Goal: Transaction & Acquisition: Purchase product/service

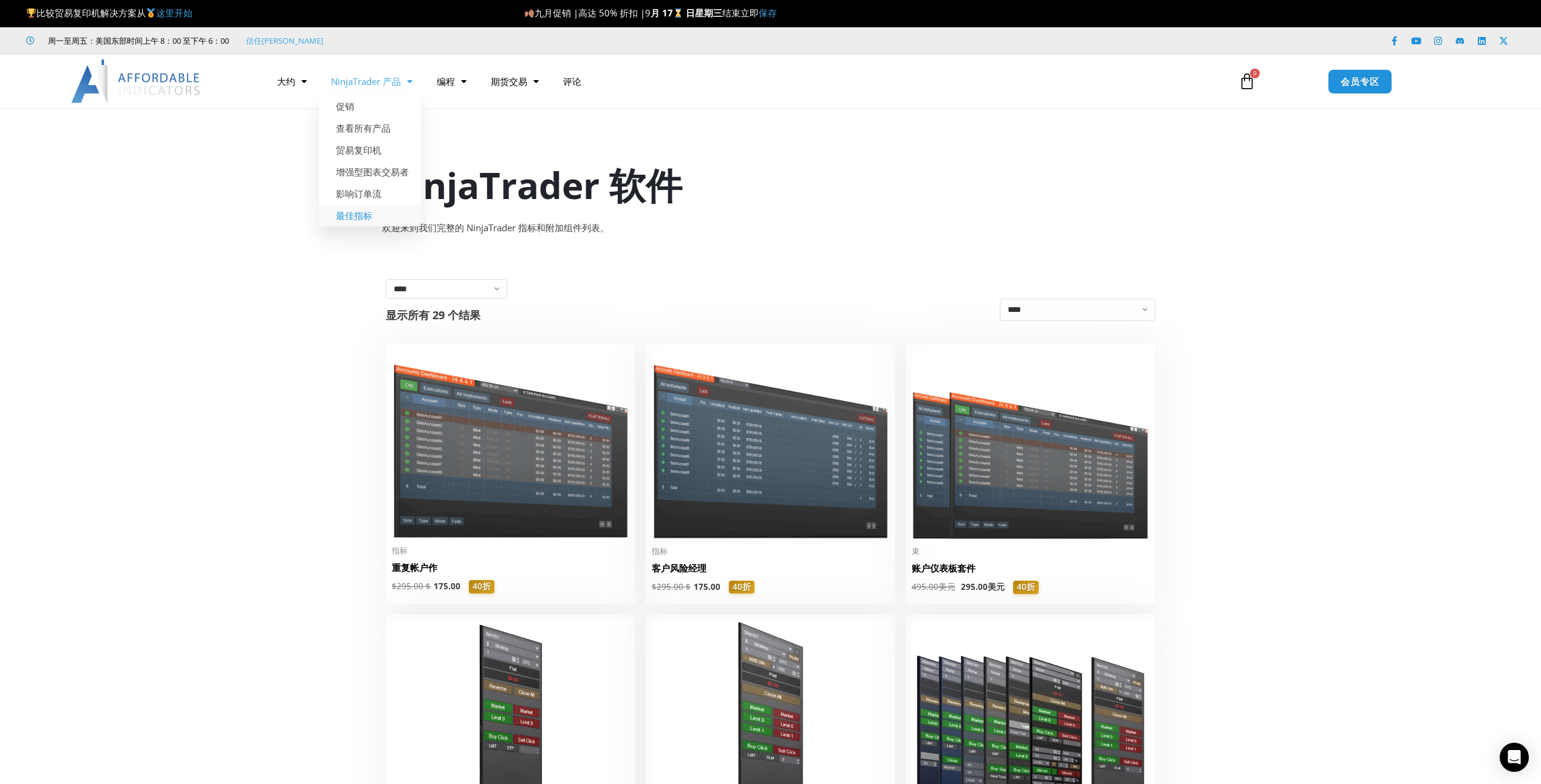
click at [354, 213] on link "最佳指标" at bounding box center [369, 215] width 102 height 22
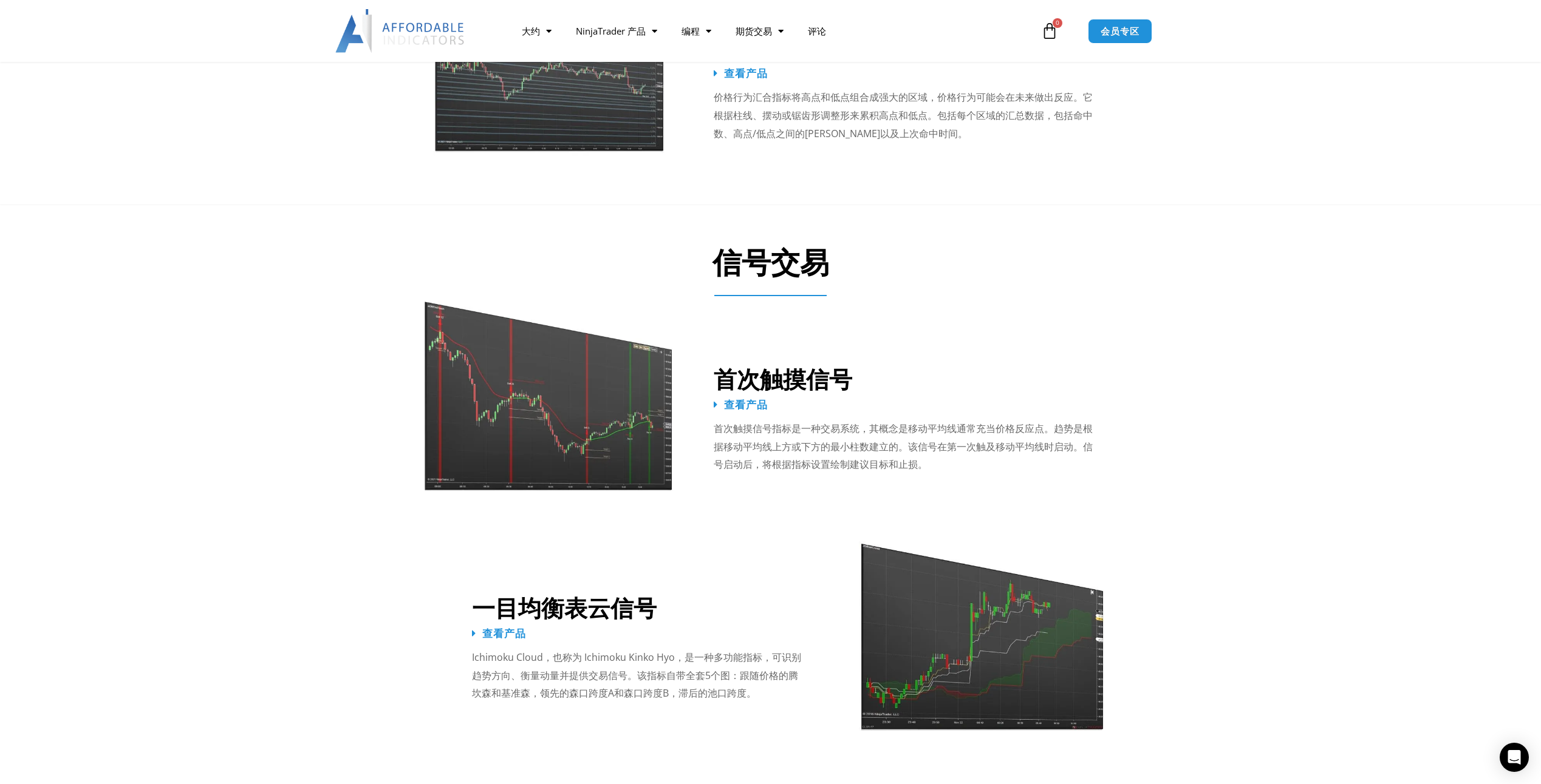
scroll to position [1639, 0]
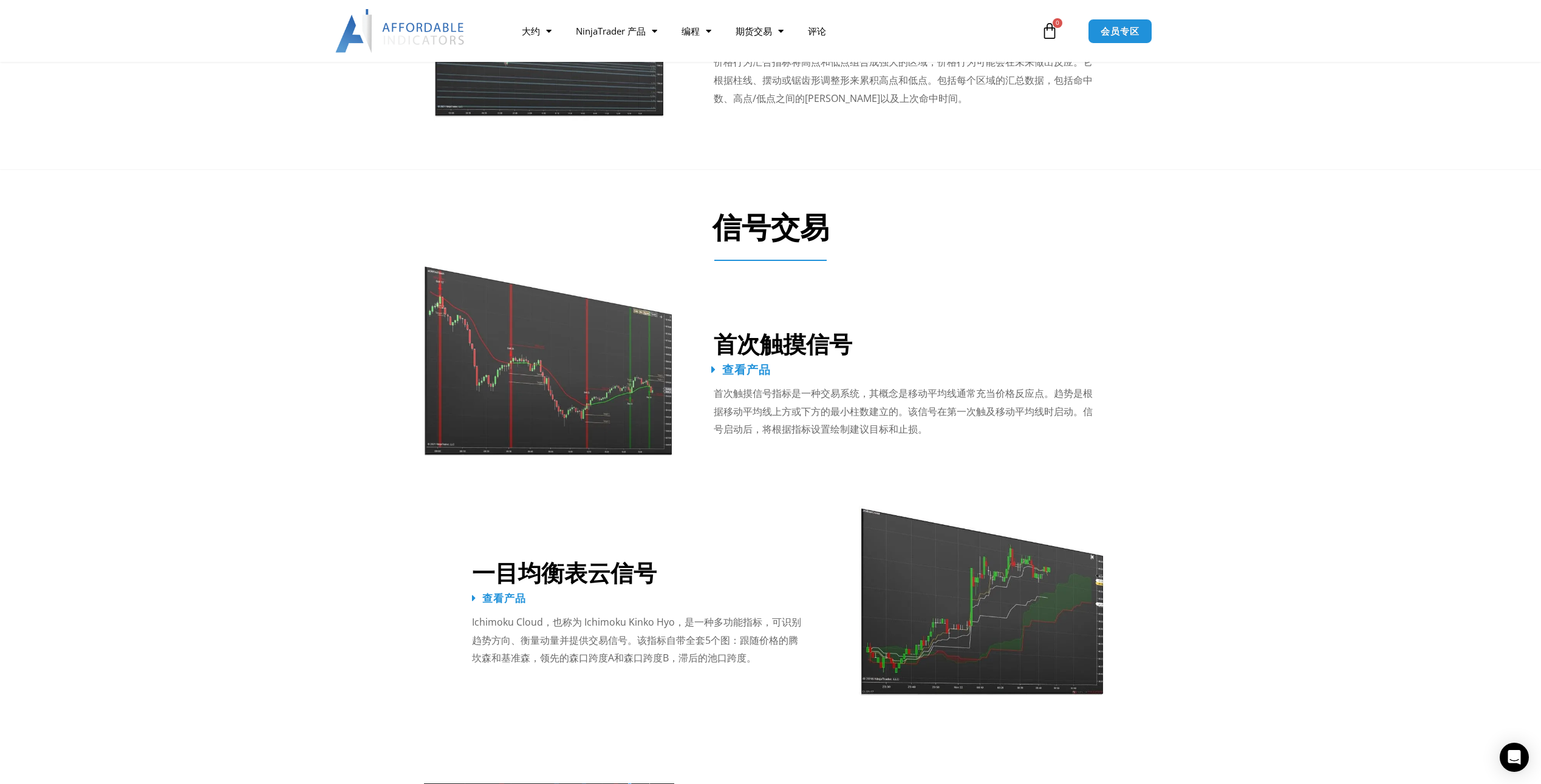
click at [753, 363] on span "查看产品" at bounding box center [746, 369] width 48 height 12
